Goal: Book appointment/travel/reservation

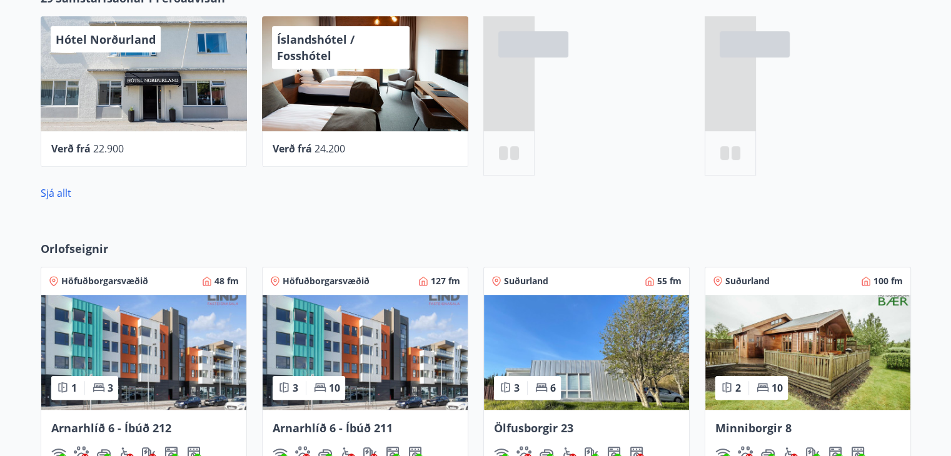
scroll to position [688, 0]
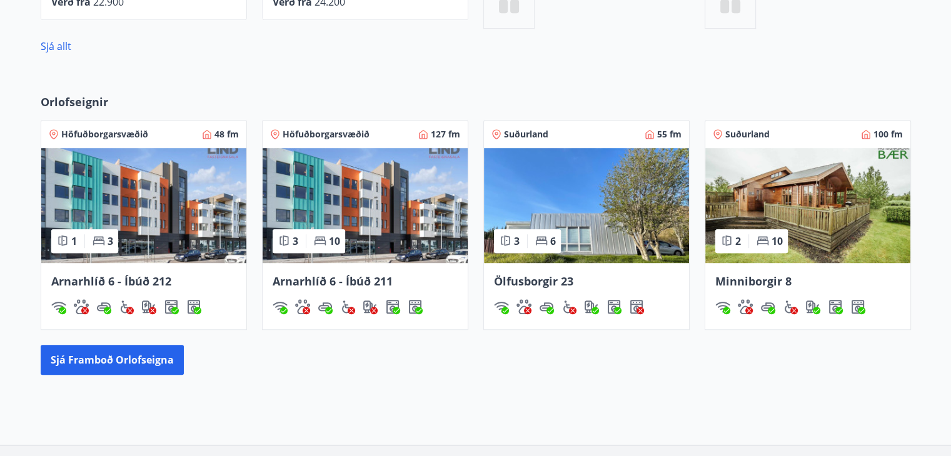
click at [397, 230] on img at bounding box center [365, 205] width 205 height 115
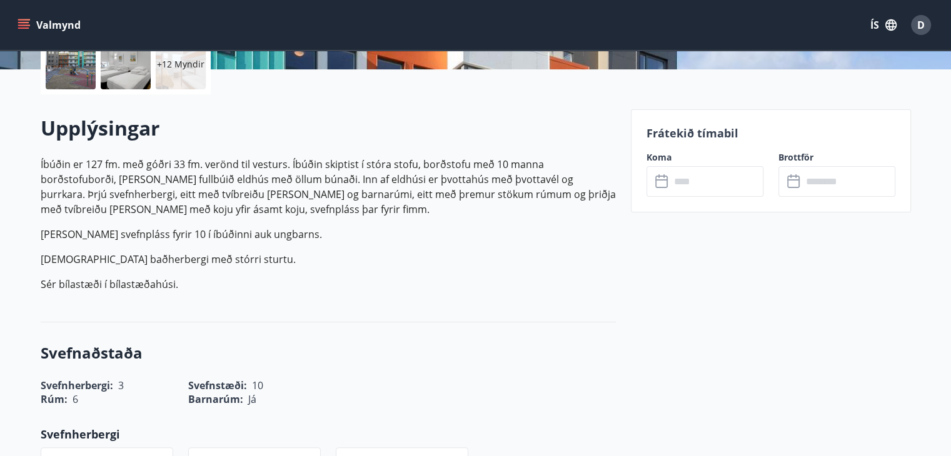
scroll to position [250, 0]
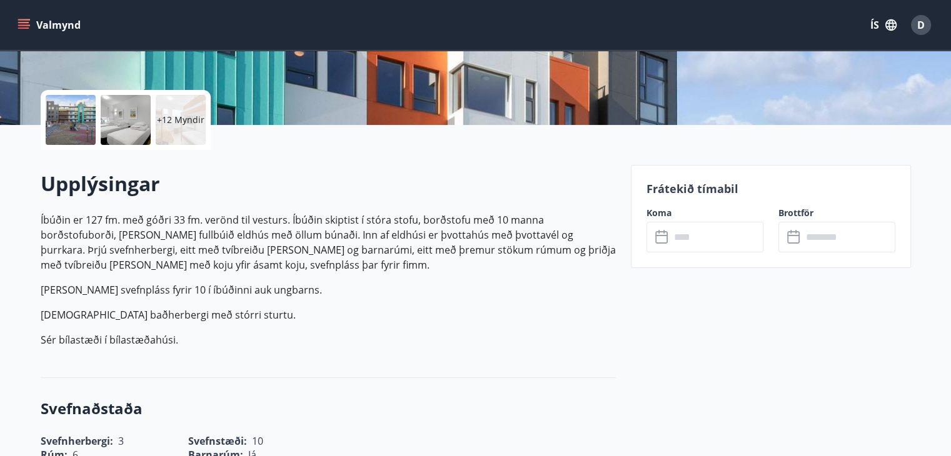
click at [725, 250] on input "text" at bounding box center [716, 237] width 93 height 31
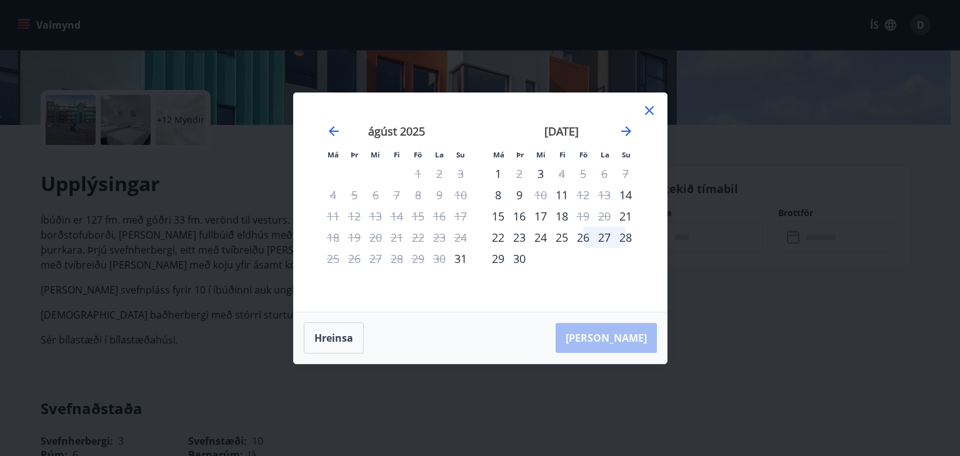
click at [622, 124] on icon "Move forward to switch to the next month." at bounding box center [626, 131] width 15 height 15
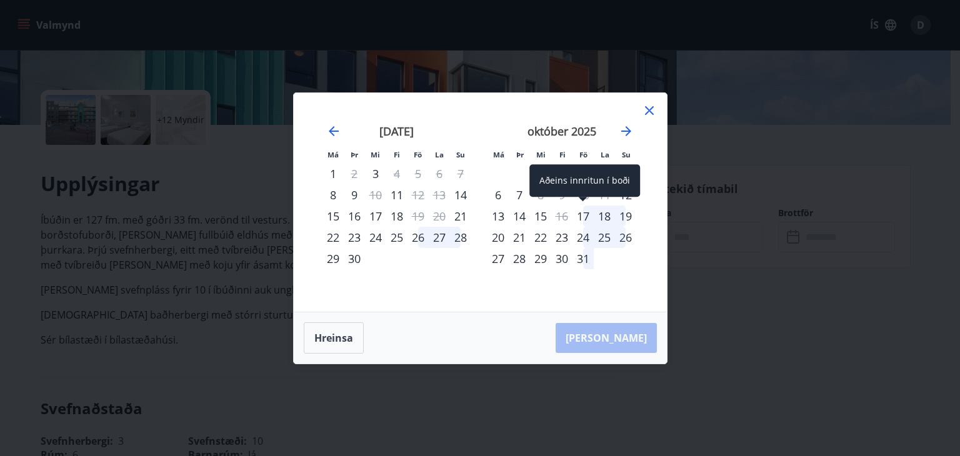
click at [588, 216] on div "17" at bounding box center [583, 216] width 21 height 21
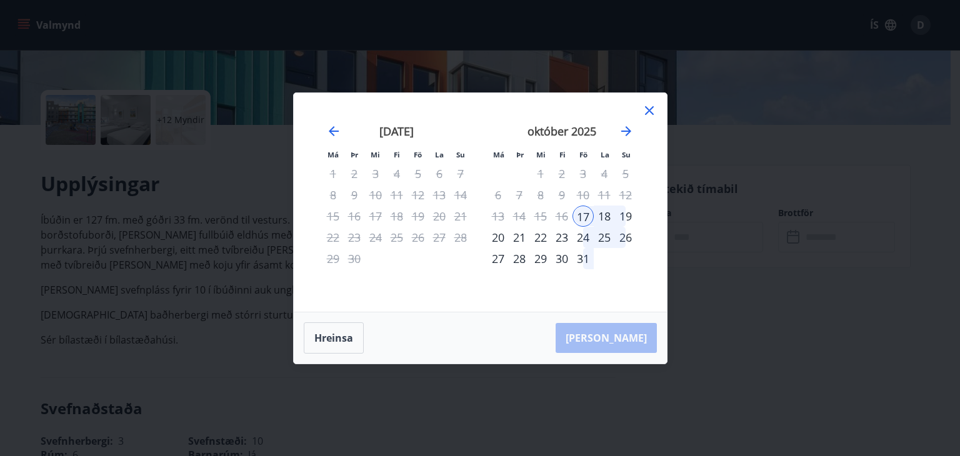
click at [623, 218] on div "19" at bounding box center [625, 216] width 21 height 21
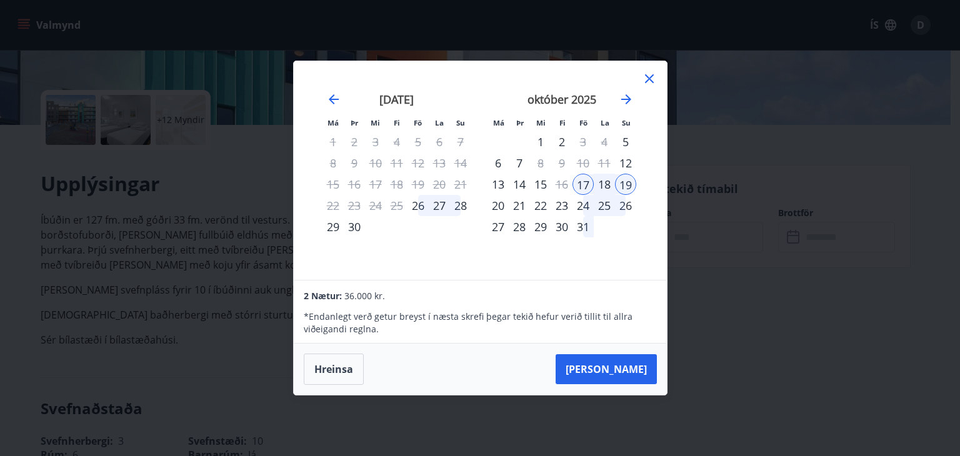
click at [10, 341] on div "Má Þr Mi Fi Fö La Su Má Þr Mi Fi Fö La Su [DATE] 1 2 3 4 5 6 7 8 9 10 11 12 13 …" at bounding box center [480, 228] width 960 height 456
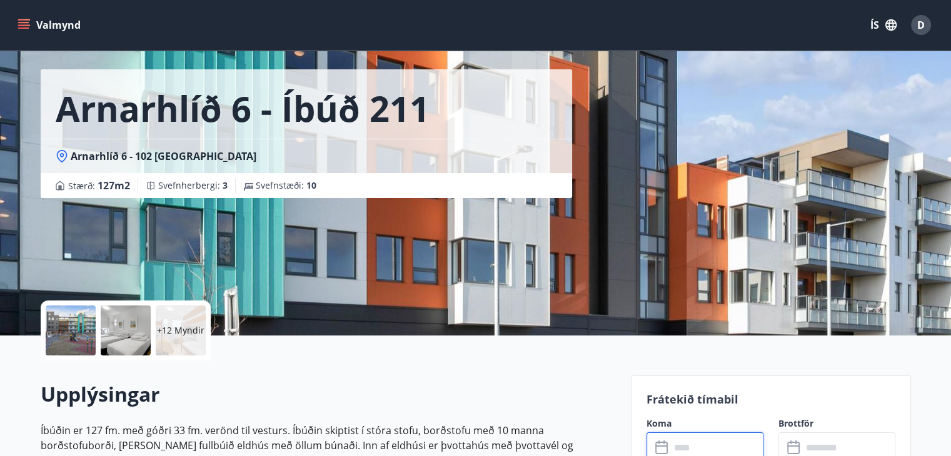
scroll to position [0, 0]
